Goal: Information Seeking & Learning: Check status

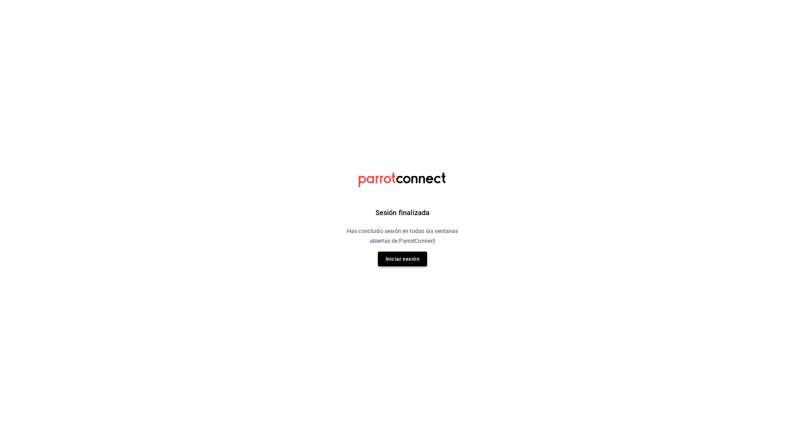
click at [389, 262] on button "Iniciar sesión" at bounding box center [402, 259] width 49 height 15
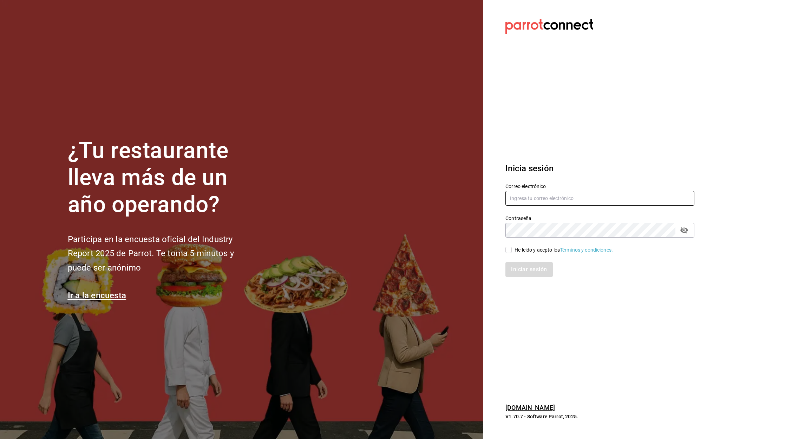
type input "aurea.garces@grupocosteno.com"
click at [510, 250] on input "He leído y acepto los Términos y condiciones." at bounding box center [508, 250] width 6 height 6
checkbox input "true"
click at [528, 267] on button "Iniciar sesión" at bounding box center [529, 269] width 48 height 15
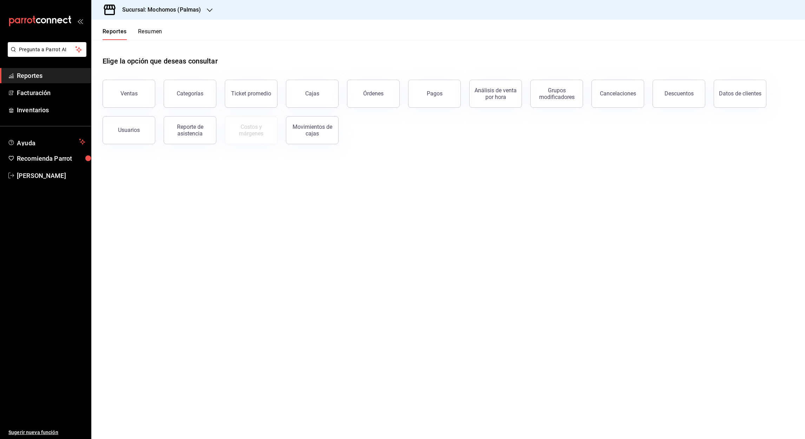
click at [207, 10] on icon "button" at bounding box center [210, 10] width 6 height 6
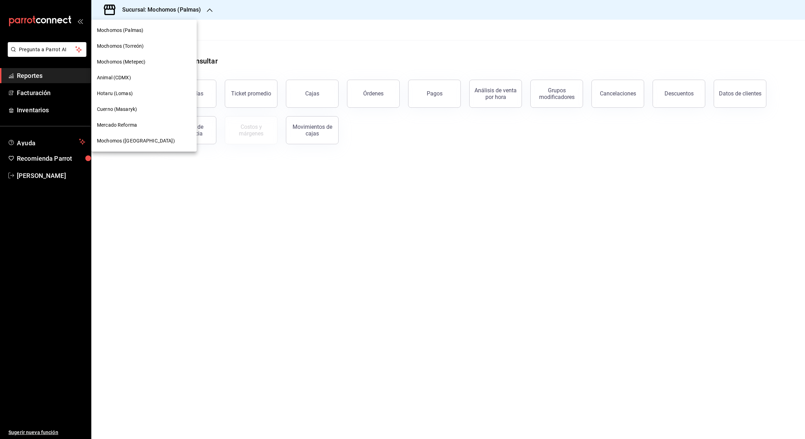
click at [126, 128] on span "Mercado Reforma" at bounding box center [117, 124] width 40 height 7
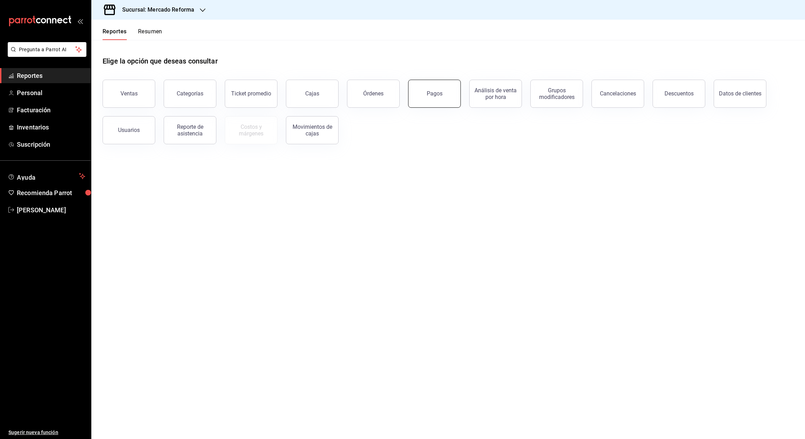
click at [439, 102] on button "Pagos" at bounding box center [434, 94] width 53 height 28
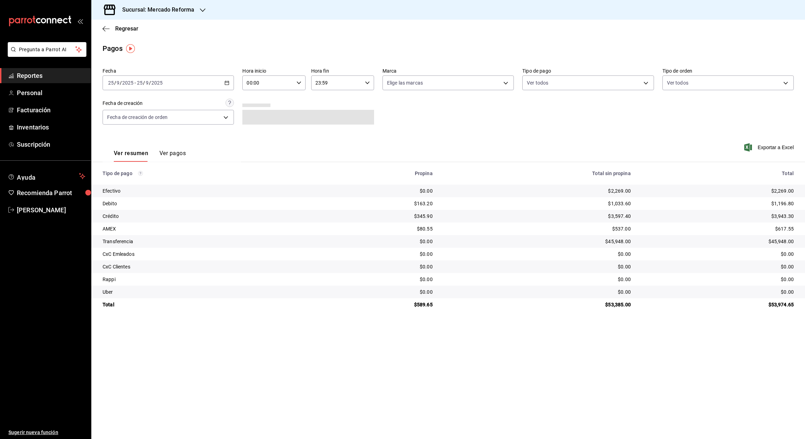
click at [226, 84] on icon "button" at bounding box center [226, 82] width 5 height 5
click at [131, 185] on span "Rango de fechas" at bounding box center [135, 182] width 54 height 7
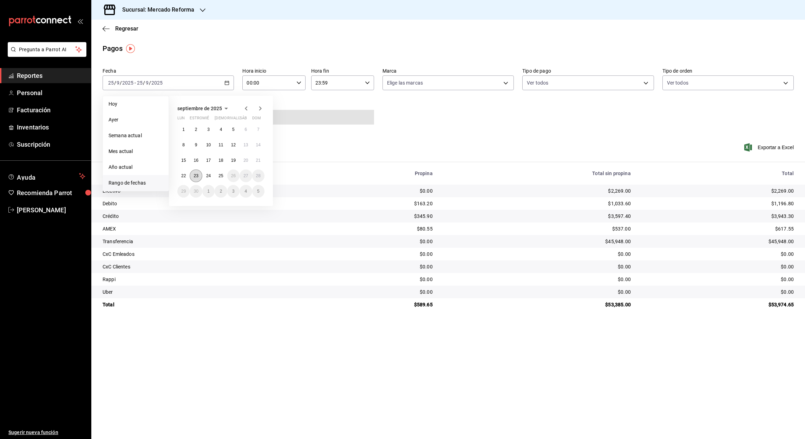
click at [193, 177] on abbr "23" at bounding box center [195, 175] width 5 height 5
click at [204, 177] on button "24" at bounding box center [208, 176] width 12 height 13
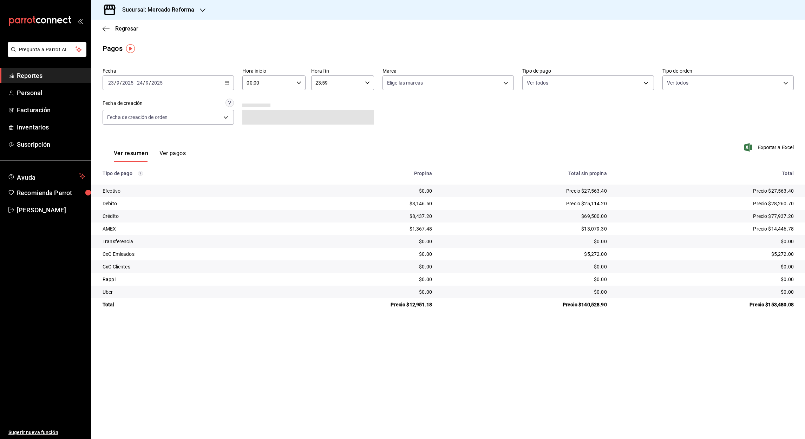
click at [250, 81] on input "00:00" at bounding box center [267, 83] width 51 height 14
click at [259, 118] on span "05" at bounding box center [258, 120] width 20 height 6
type input "05:00"
click at [317, 85] on div at bounding box center [402, 219] width 805 height 439
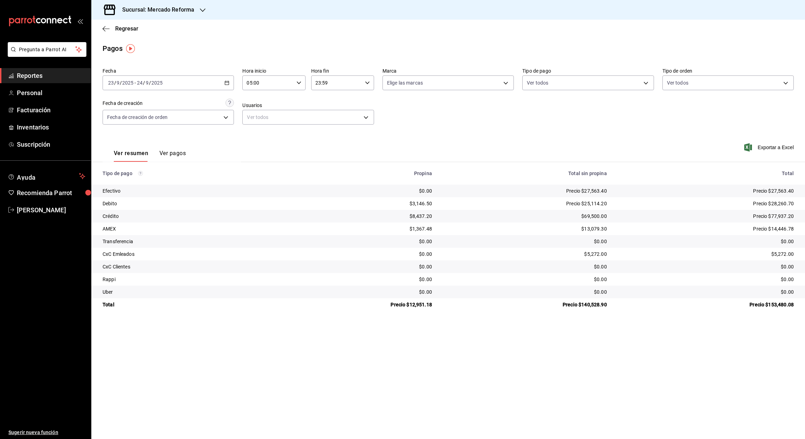
click at [317, 83] on input "23:59" at bounding box center [336, 83] width 51 height 14
click at [329, 127] on span "05" at bounding box center [327, 129] width 20 height 6
click at [325, 81] on div at bounding box center [402, 219] width 805 height 439
click at [325, 81] on input "05:59" at bounding box center [336, 83] width 51 height 14
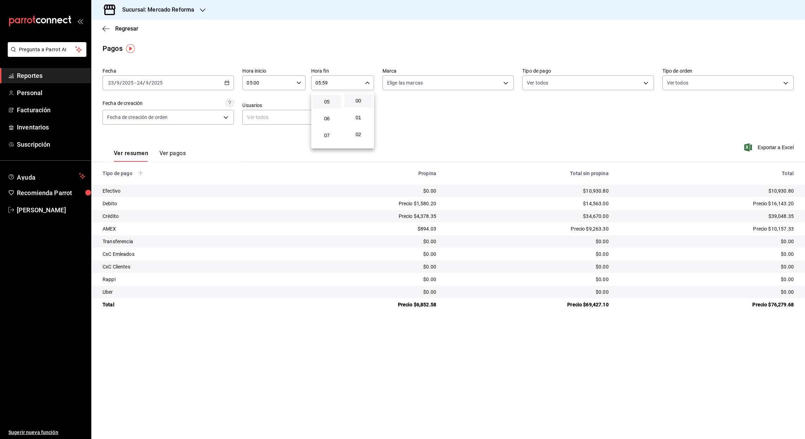
click at [353, 97] on button "00" at bounding box center [358, 101] width 29 height 14
type input "05:00"
click at [201, 10] on div at bounding box center [402, 219] width 805 height 439
click at [201, 11] on icon "button" at bounding box center [203, 10] width 6 height 6
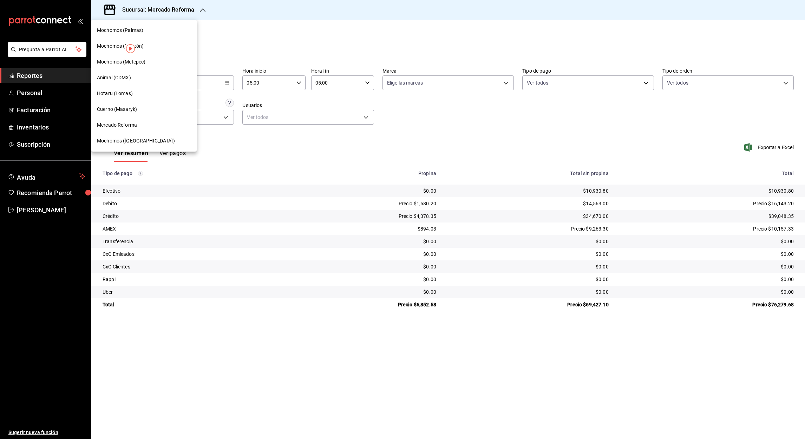
click at [118, 140] on span "Mochomos ([GEOGRAPHIC_DATA])" at bounding box center [136, 140] width 78 height 7
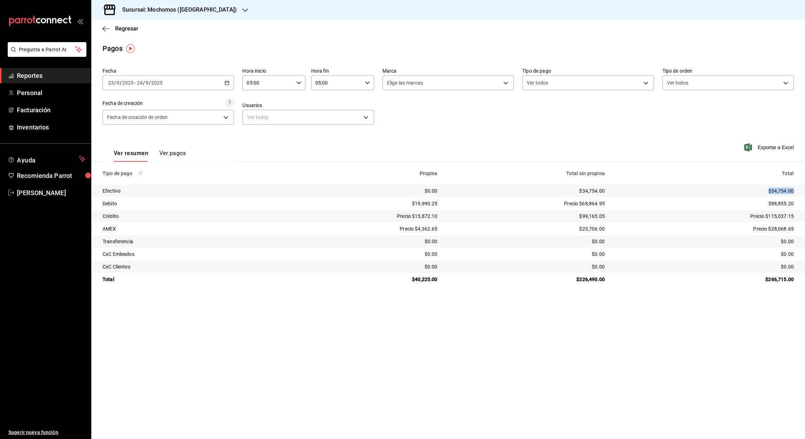
drag, startPoint x: 767, startPoint y: 191, endPoint x: 797, endPoint y: 190, distance: 29.9
click at [797, 190] on td "$34,754.00" at bounding box center [707, 191] width 194 height 13
